Goal: Information Seeking & Learning: Find specific fact

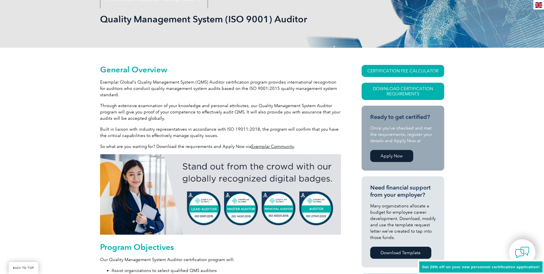
scroll to position [115, 0]
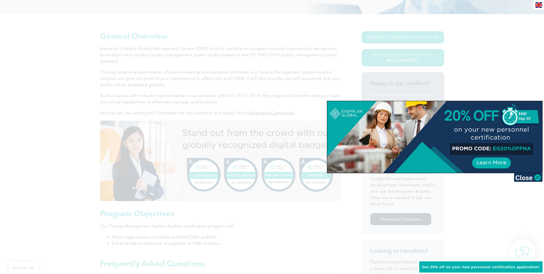
click at [529, 176] on img at bounding box center [528, 177] width 29 height 9
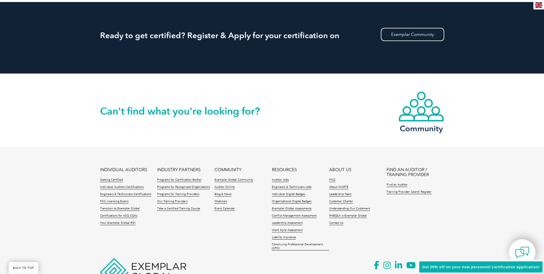
scroll to position [772, 0]
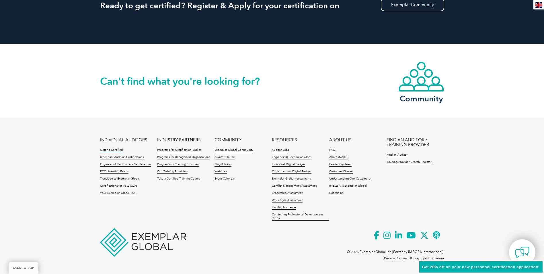
click at [117, 151] on link "Getting Certified" at bounding box center [111, 150] width 23 height 4
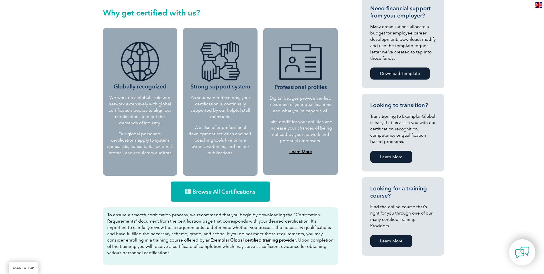
scroll to position [229, 0]
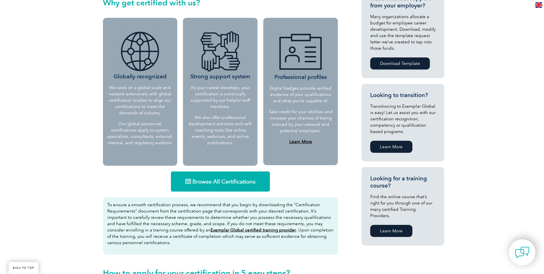
click at [224, 180] on span "Browse All Certifications" at bounding box center [223, 181] width 63 height 6
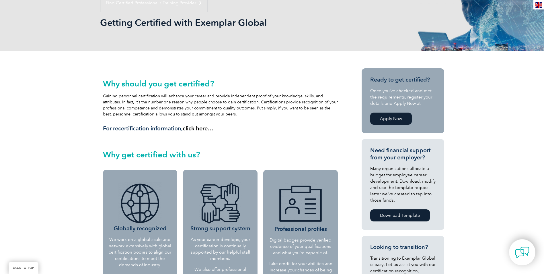
scroll to position [57, 0]
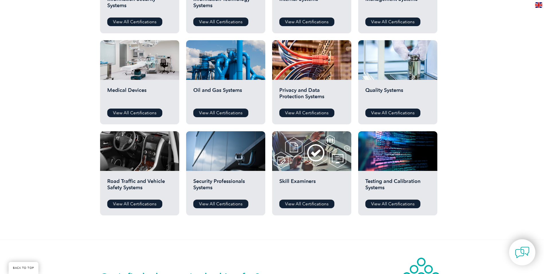
scroll to position [344, 0]
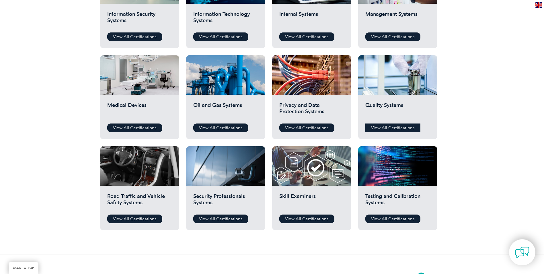
click at [394, 127] on link "View All Certifications" at bounding box center [392, 127] width 55 height 9
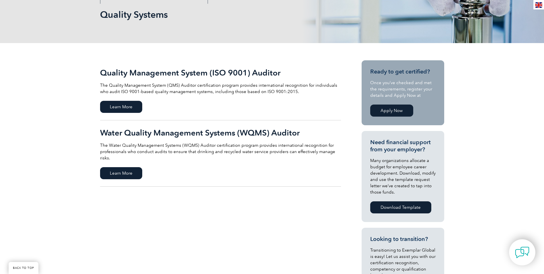
scroll to position [86, 0]
click at [124, 105] on span "Learn More" at bounding box center [121, 106] width 42 height 12
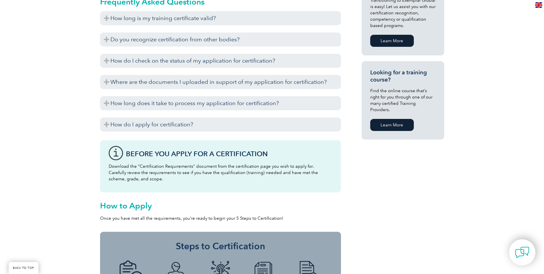
scroll to position [341, 0]
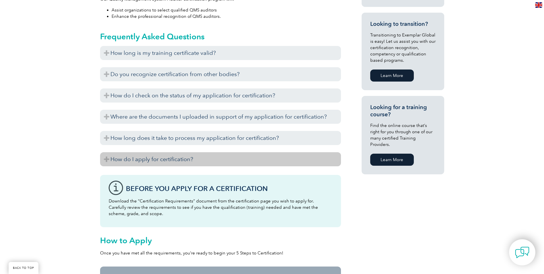
click at [167, 161] on h3 "How do I apply for certification?" at bounding box center [220, 159] width 241 height 14
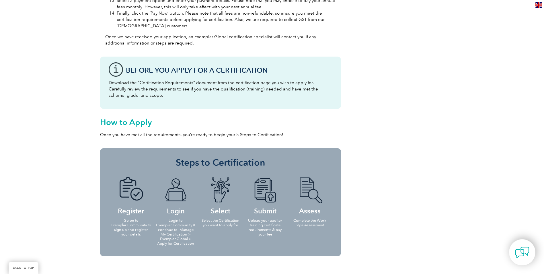
scroll to position [805, 0]
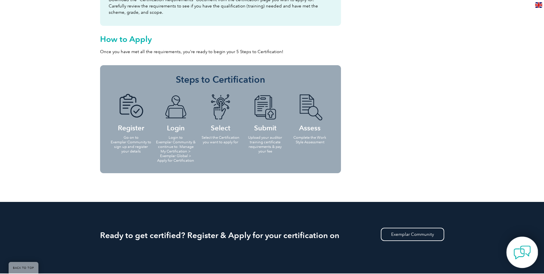
click at [523, 252] on img at bounding box center [522, 251] width 17 height 17
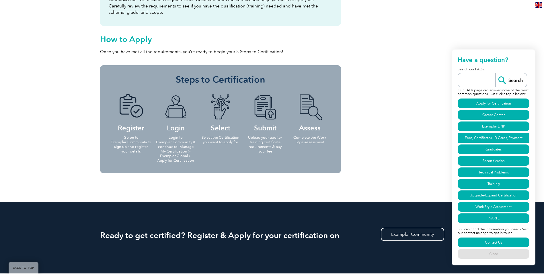
click at [475, 136] on link "Fees, Certificates, ID Cards, Payment" at bounding box center [494, 138] width 72 height 10
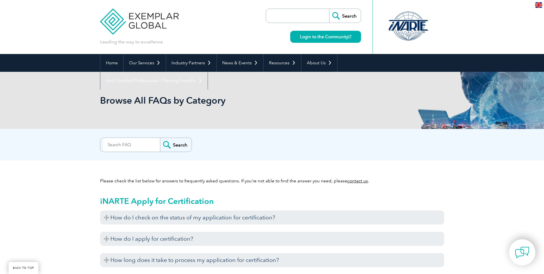
scroll to position [1337, 0]
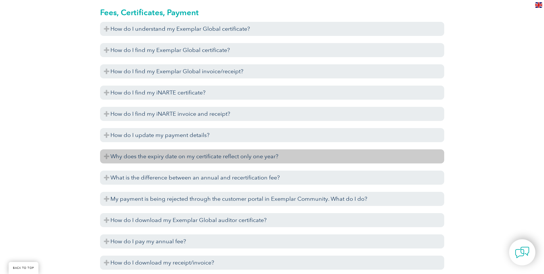
click at [106, 156] on h3 "Why does the expiry date on my certificate reflect only one year?" at bounding box center [272, 156] width 344 height 14
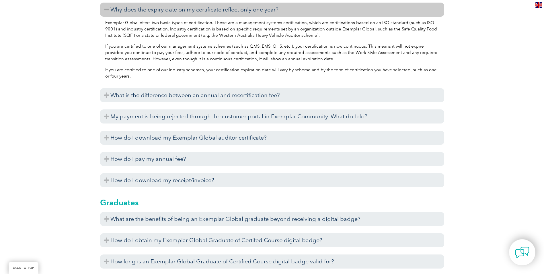
scroll to position [1509, 0]
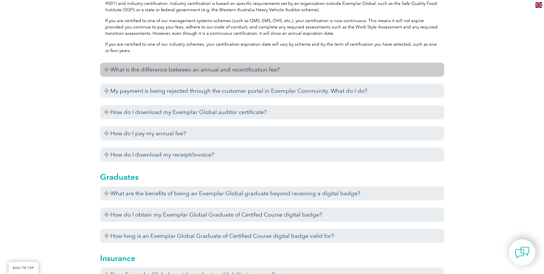
click at [107, 68] on h3 "What is the difference between an annual and recertification fee?" at bounding box center [272, 70] width 344 height 14
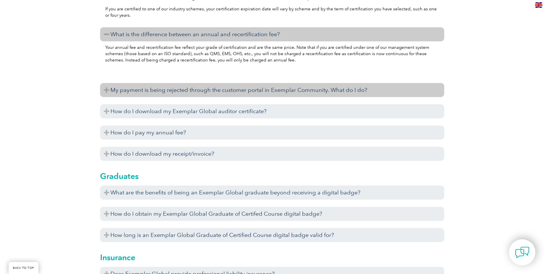
scroll to position [1566, 0]
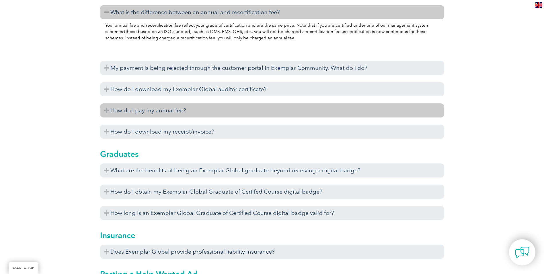
click at [106, 108] on h3 "How do I pay my annual fee?" at bounding box center [272, 110] width 344 height 14
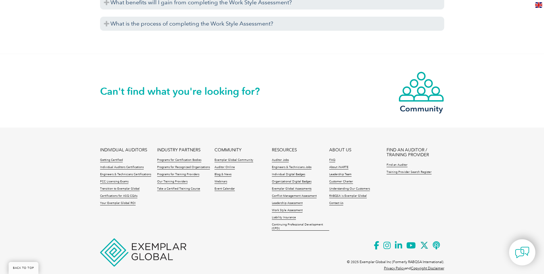
scroll to position [2312, 0]
click at [521, 252] on img at bounding box center [522, 251] width 17 height 17
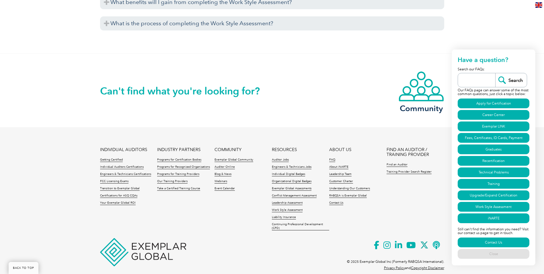
click at [469, 78] on input "search" at bounding box center [478, 80] width 34 height 14
click at [499, 137] on link "Fees, Certificates, ID Cards, Payment" at bounding box center [494, 138] width 72 height 10
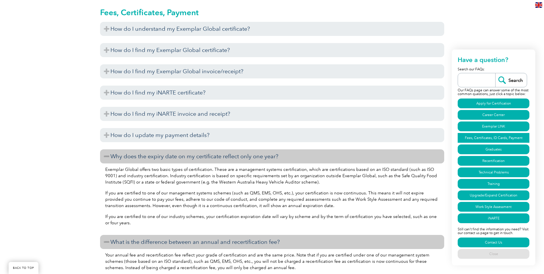
click at [501, 138] on link "Fees, Certificates, ID Cards, Payment" at bounding box center [494, 138] width 72 height 10
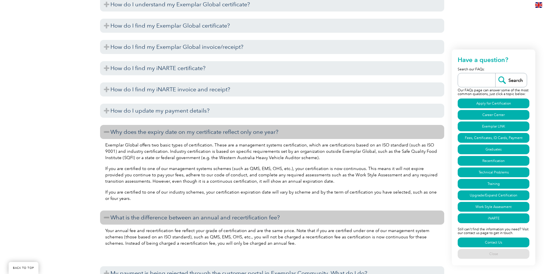
scroll to position [1394, 0]
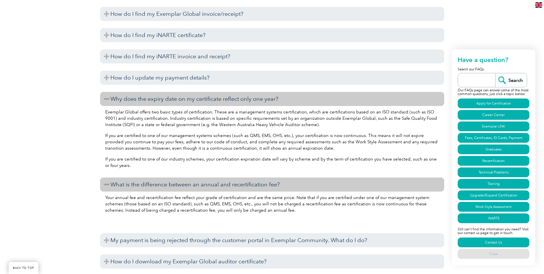
click at [476, 78] on input "search" at bounding box center [478, 80] width 34 height 14
type input "cost"
click at [495, 73] on input "Search" at bounding box center [511, 80] width 32 height 14
